Goal: Find specific page/section: Find specific page/section

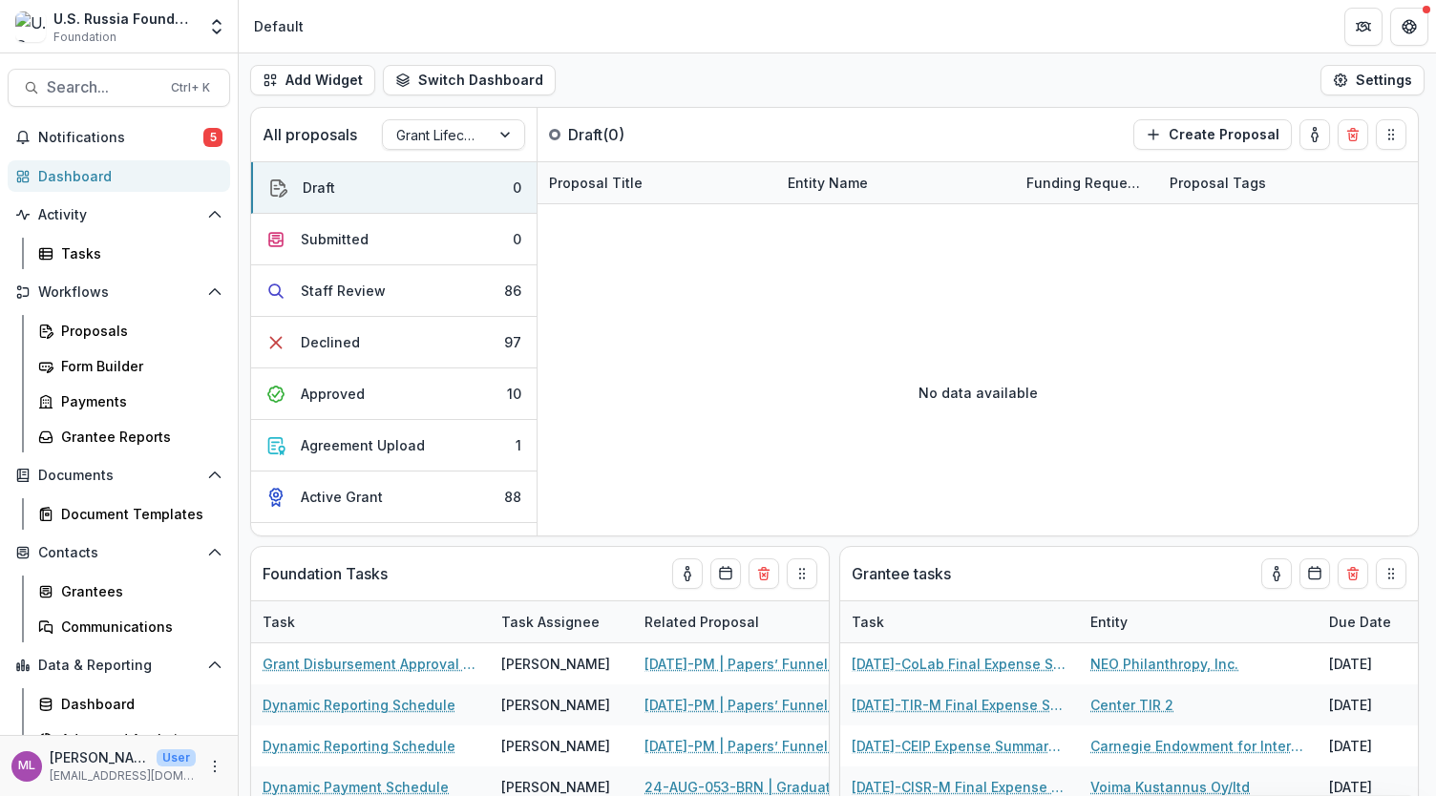
scroll to position [286, 0]
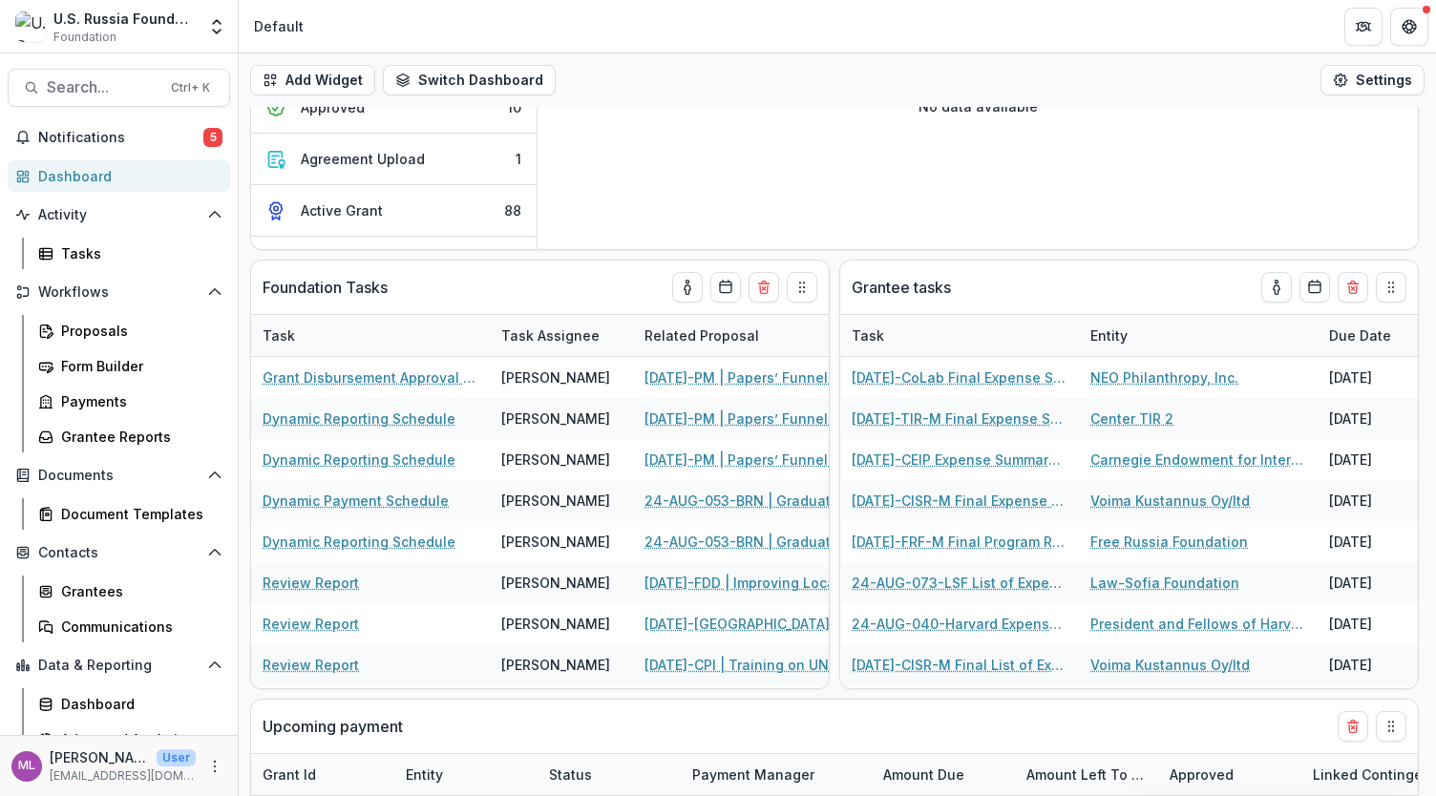
click at [120, 87] on span "Search..." at bounding box center [103, 87] width 113 height 18
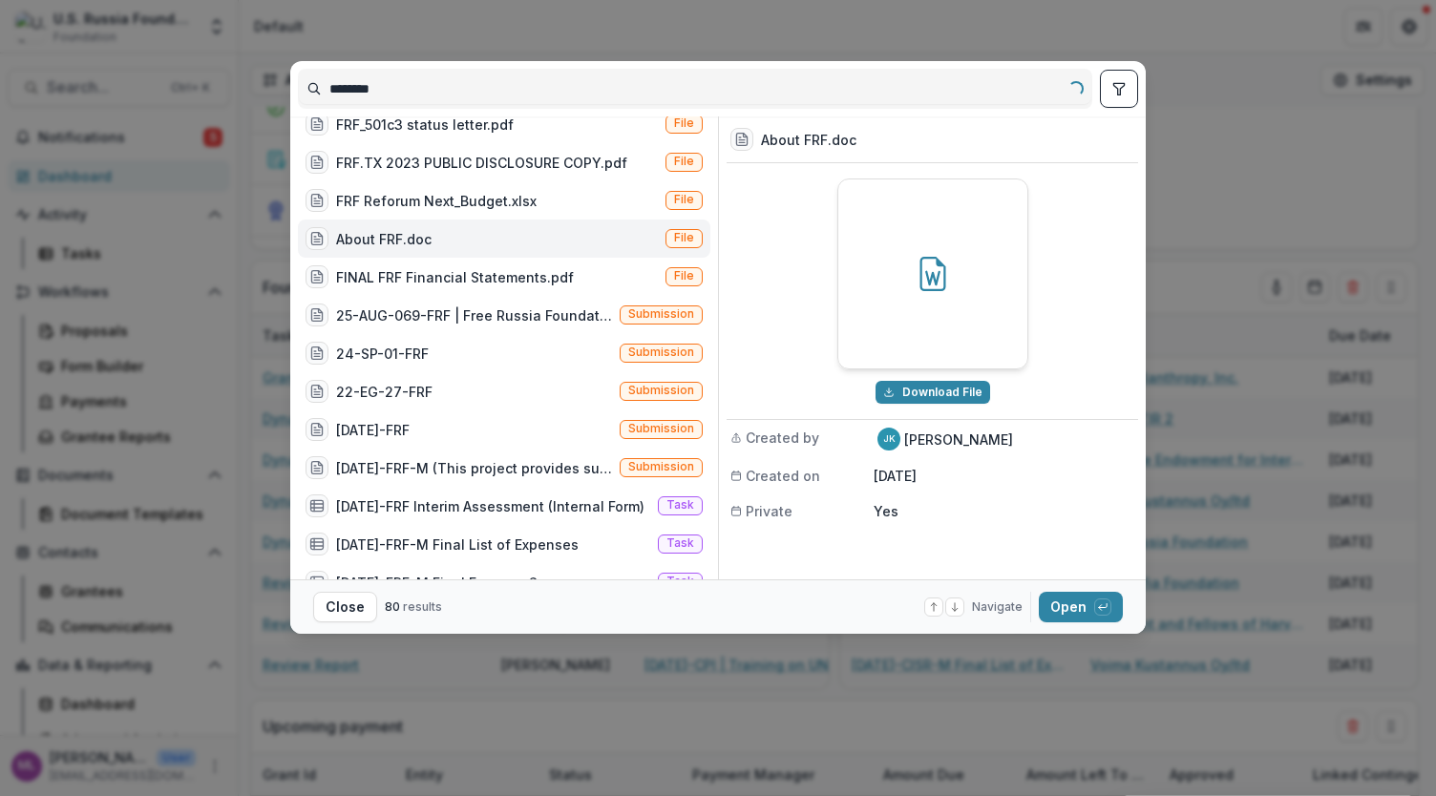
scroll to position [0, 0]
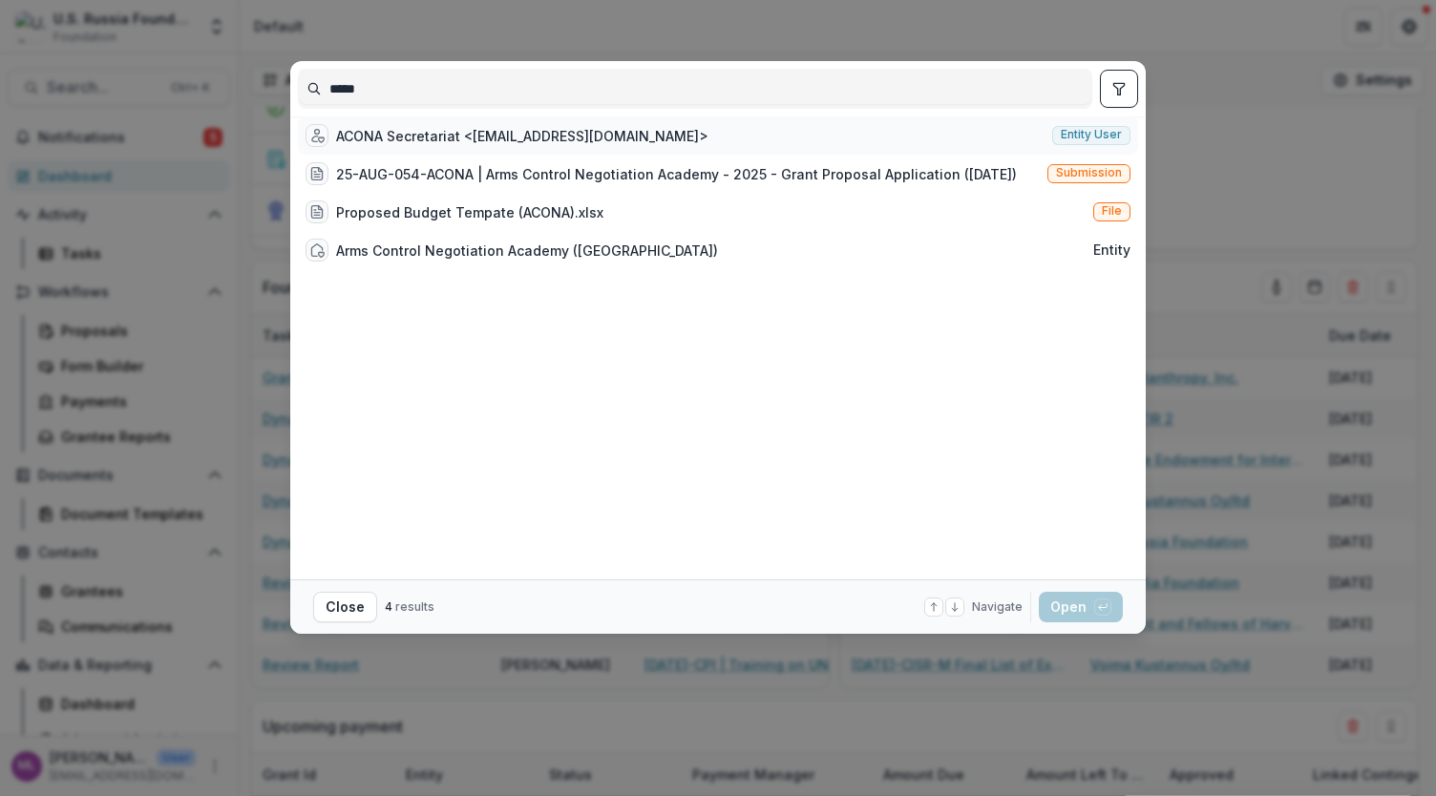
type input "*****"
click at [457, 145] on div "ACONA Secretariat <[EMAIL_ADDRESS][DOMAIN_NAME]>" at bounding box center [522, 136] width 372 height 20
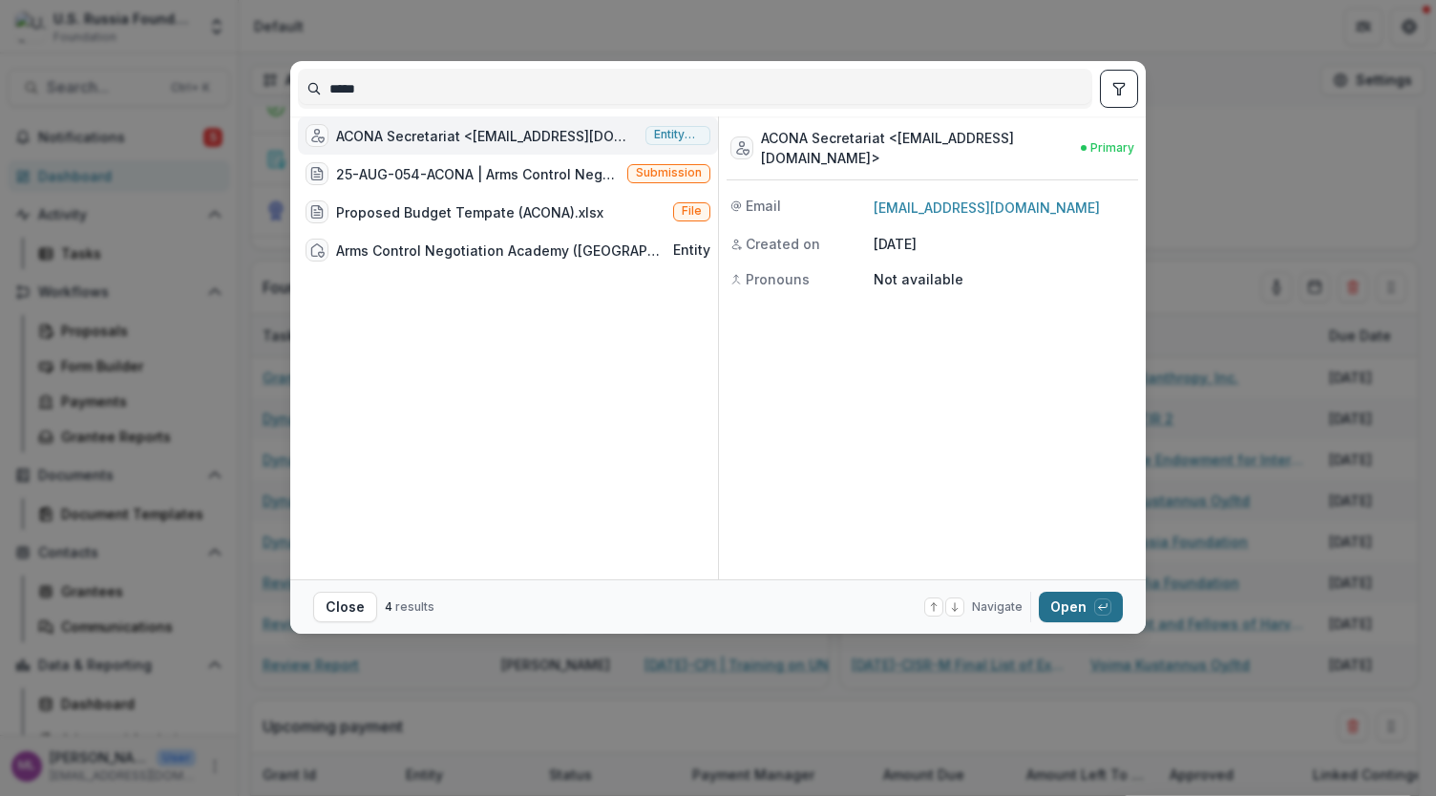
click at [1072, 599] on button "Open with enter key" at bounding box center [1081, 607] width 84 height 31
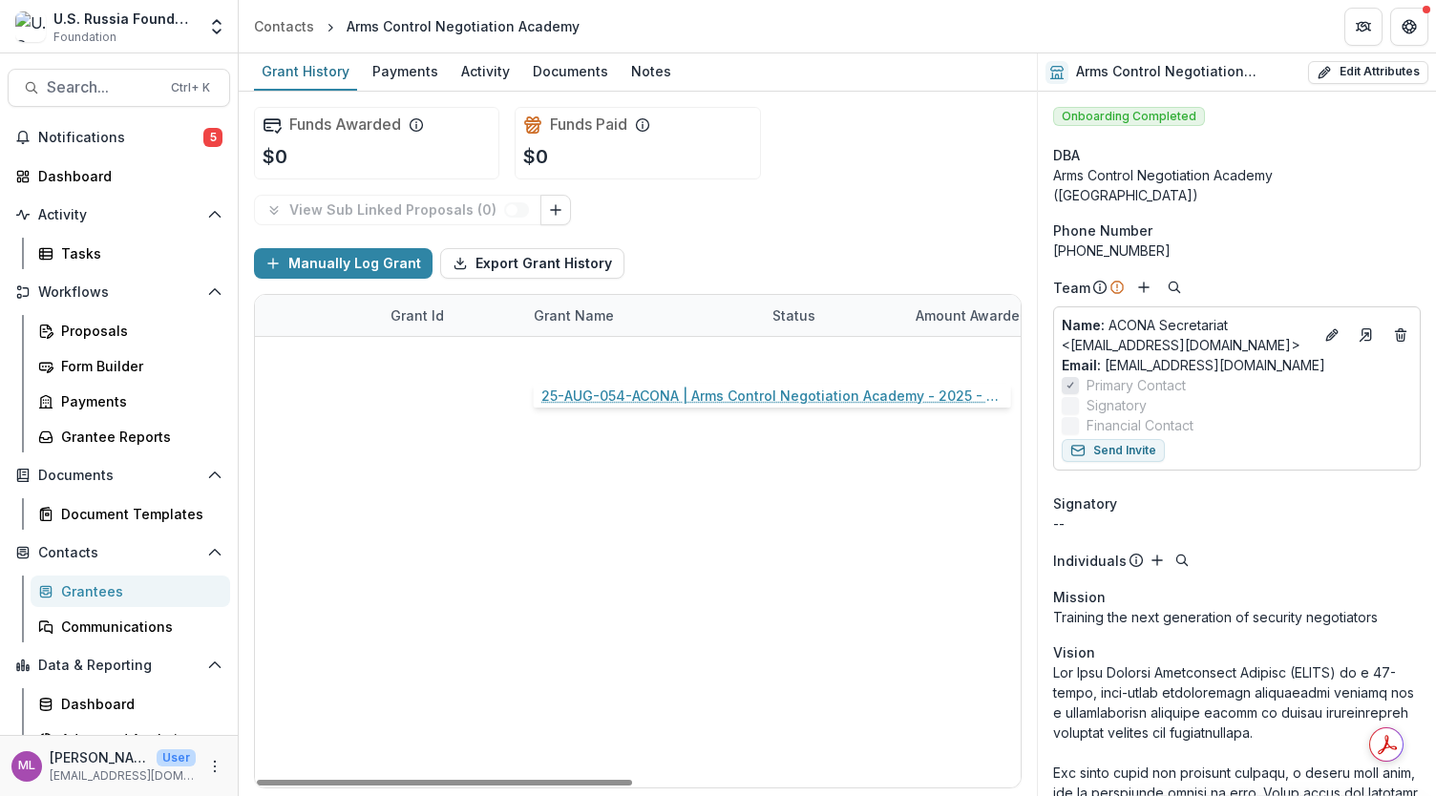
click at [590, 355] on link "25-AUG-054-ACONA | Arms Control Negotiation Academy - 2025 - Grant Proposal App…" at bounding box center [642, 357] width 216 height 20
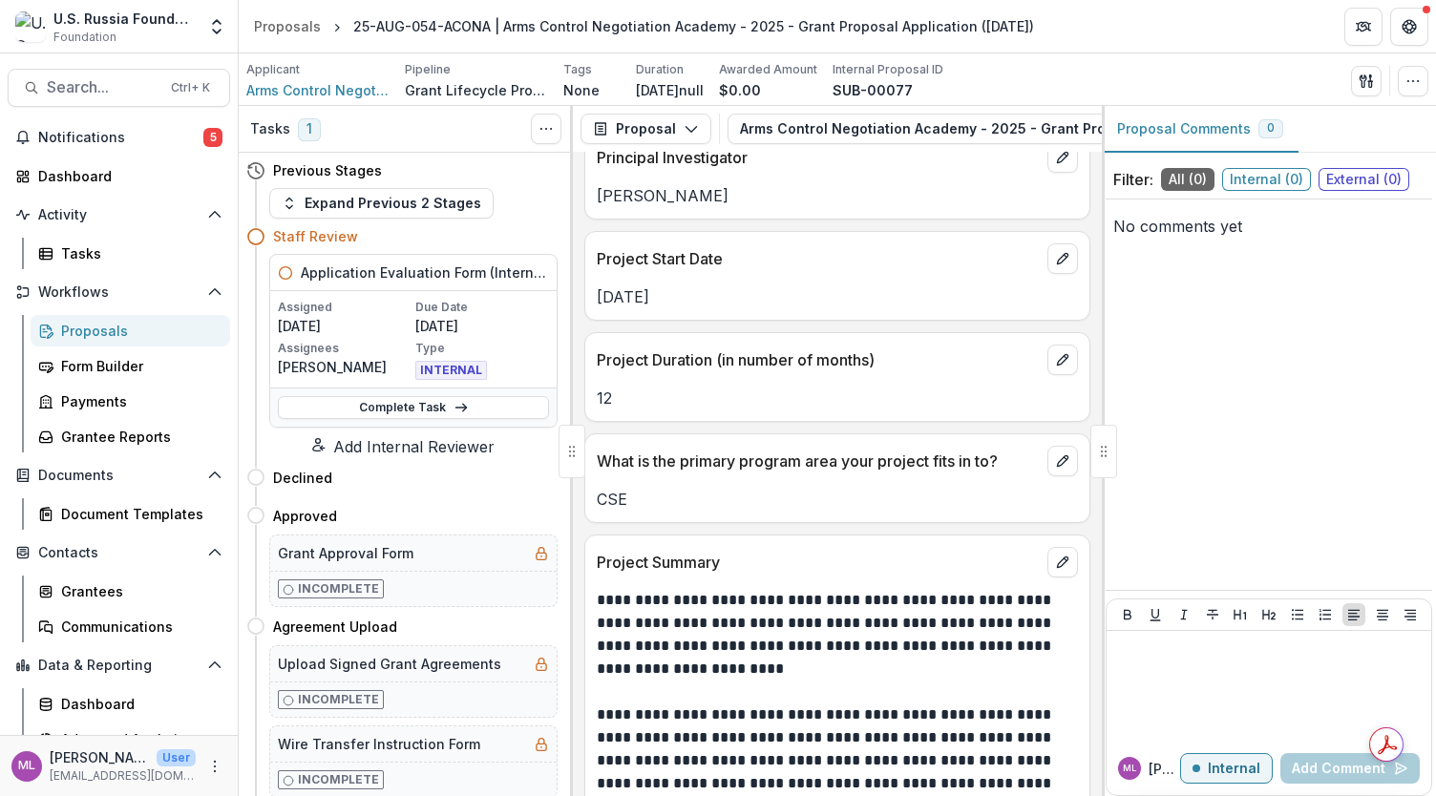
scroll to position [1241, 0]
